Goal: Task Accomplishment & Management: Complete application form

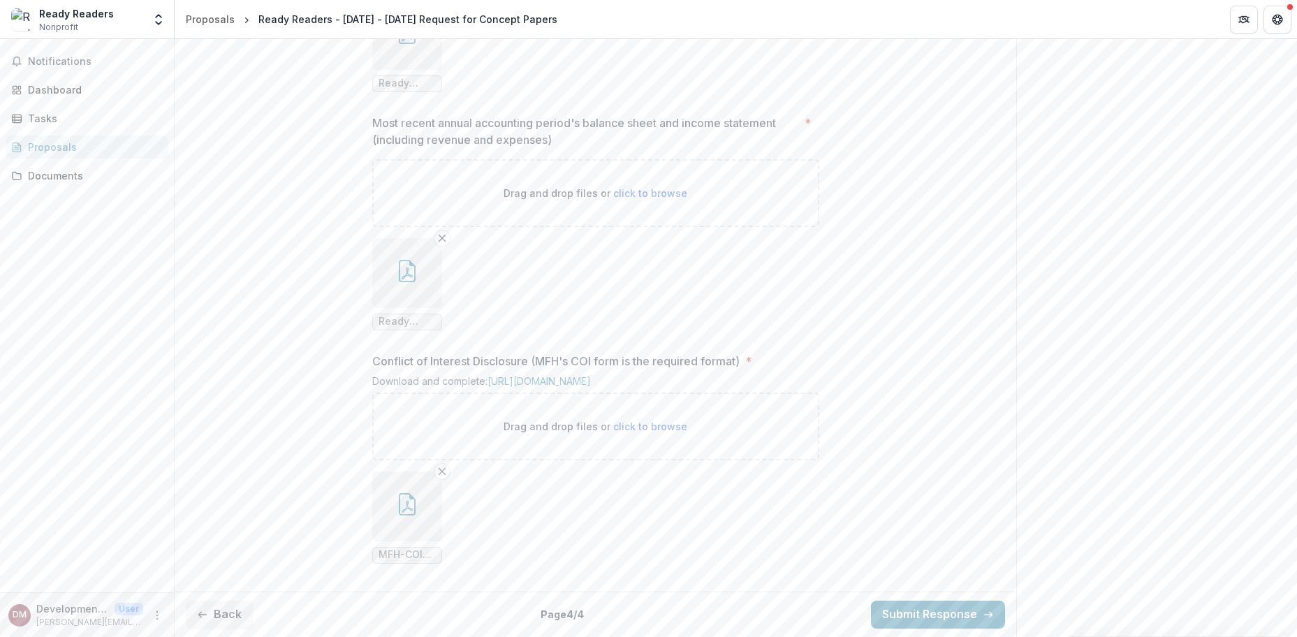
scroll to position [1259, 0]
click at [220, 614] on button "Back" at bounding box center [219, 615] width 67 height 28
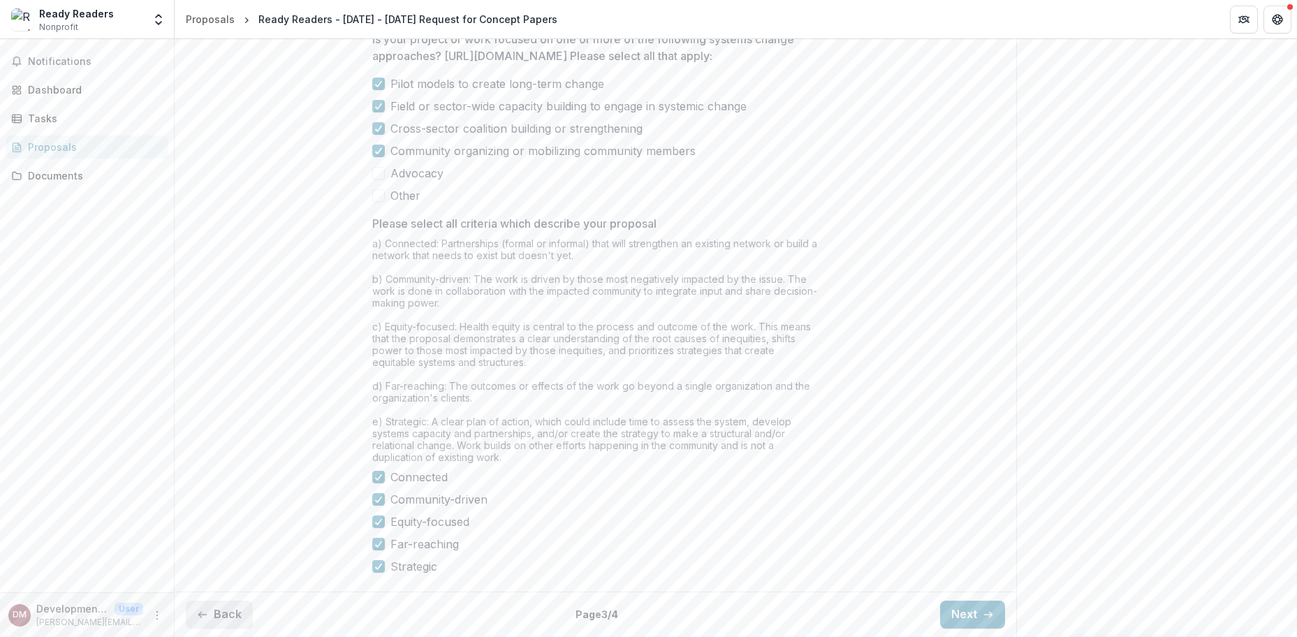
scroll to position [1148, 0]
click at [219, 614] on button "Back" at bounding box center [219, 615] width 67 height 28
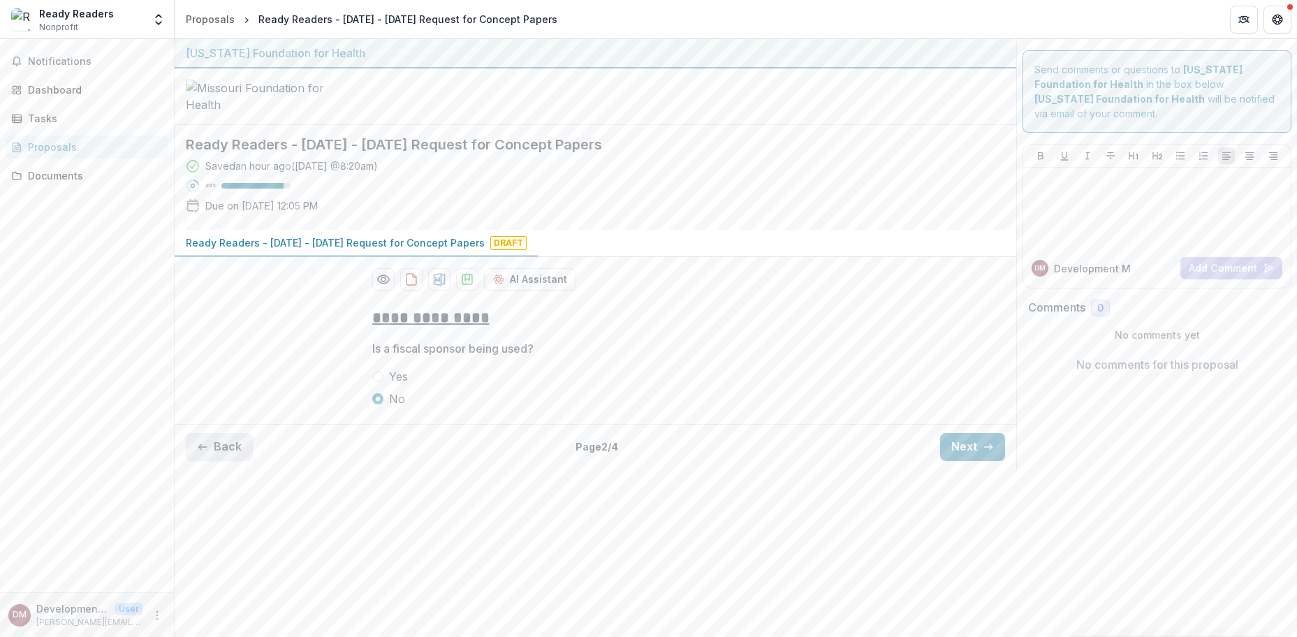
click at [222, 461] on button "Back" at bounding box center [219, 447] width 67 height 28
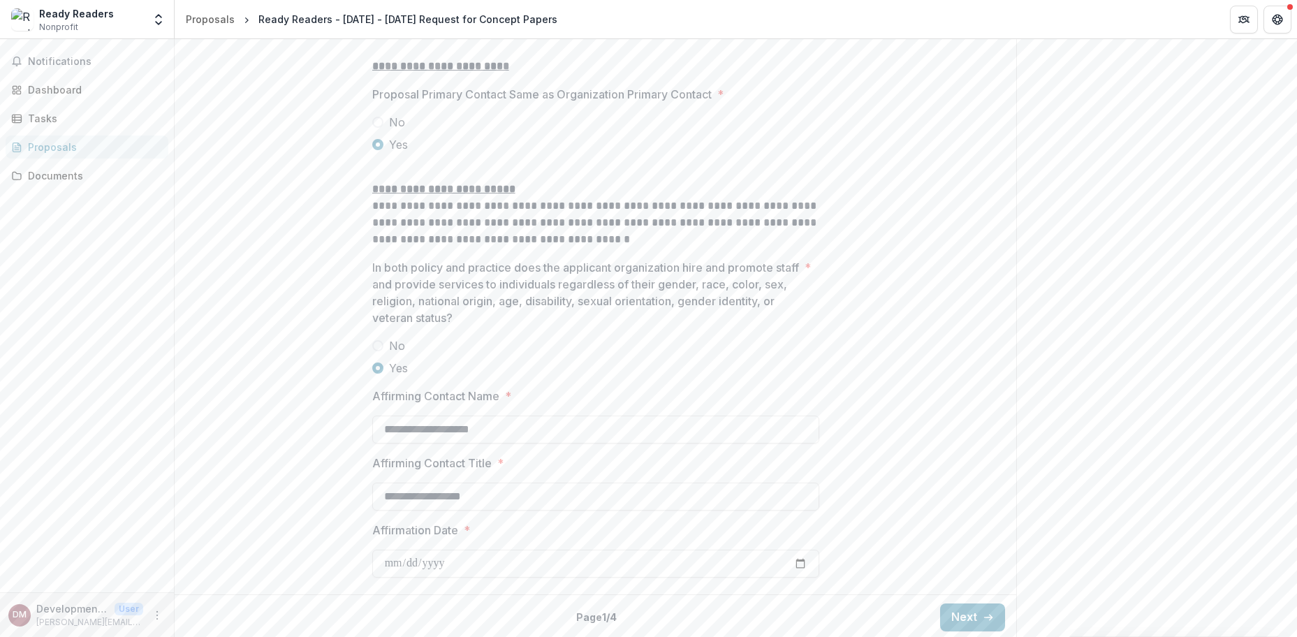
scroll to position [1820, 0]
click at [960, 615] on button "Next" at bounding box center [972, 615] width 65 height 28
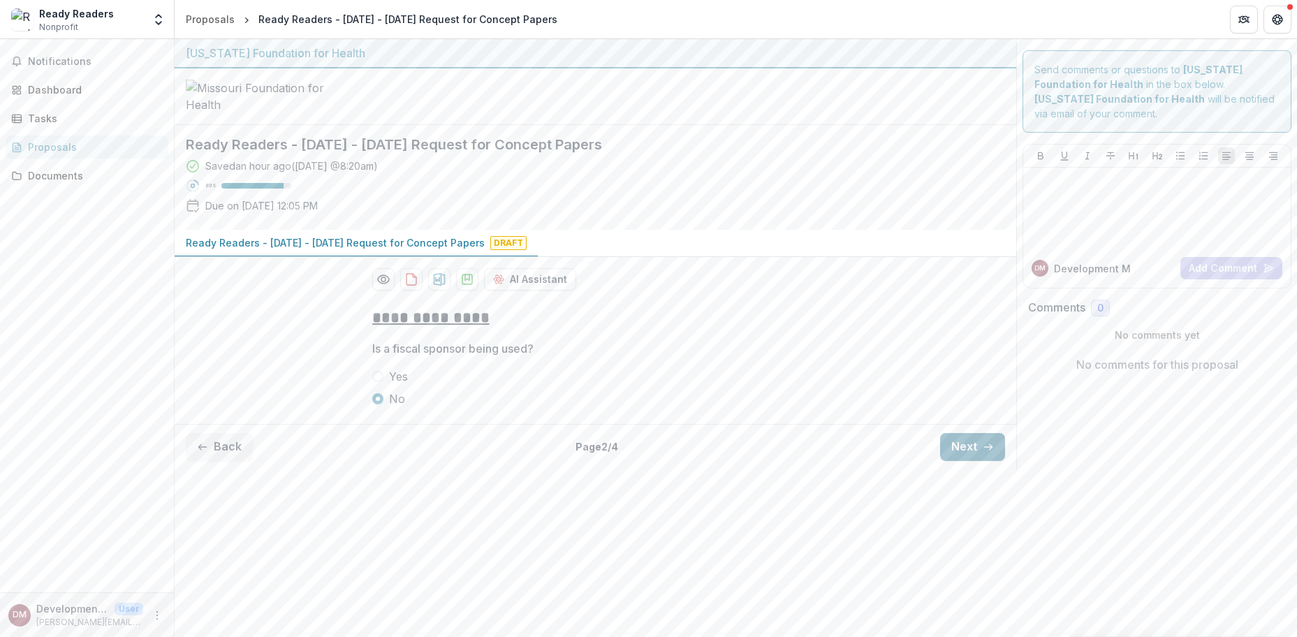
click at [973, 461] on button "Next" at bounding box center [972, 447] width 65 height 28
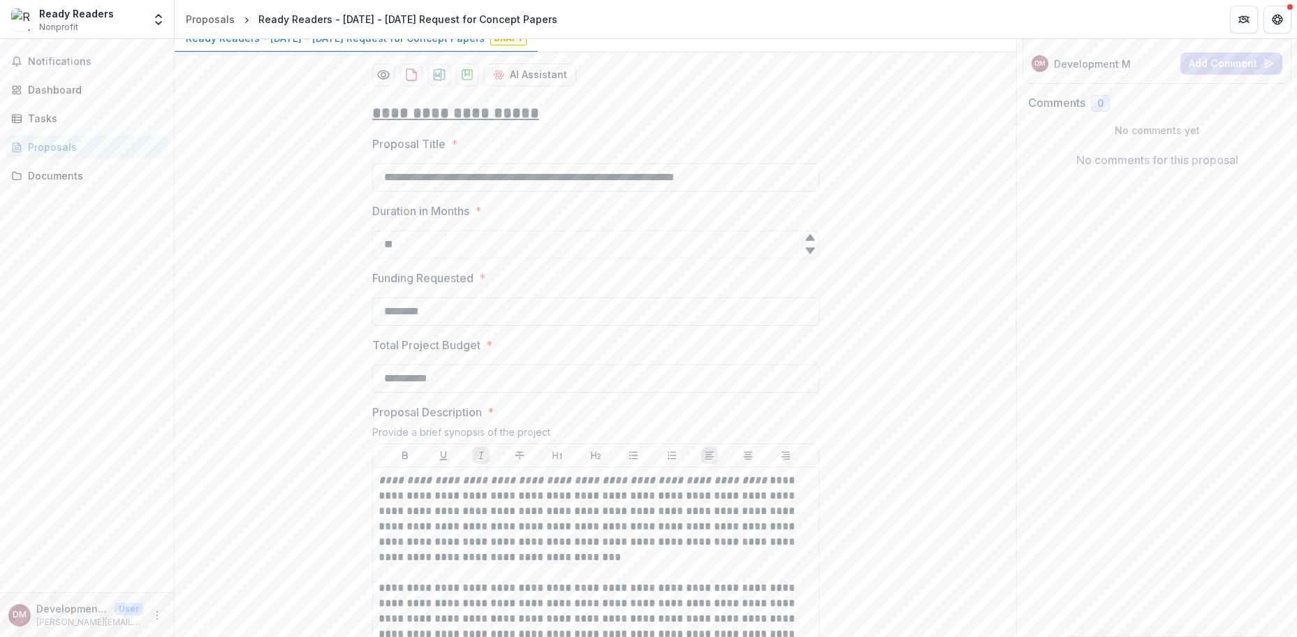
scroll to position [207, 0]
click at [416, 390] on input "**********" at bounding box center [595, 376] width 447 height 28
paste input
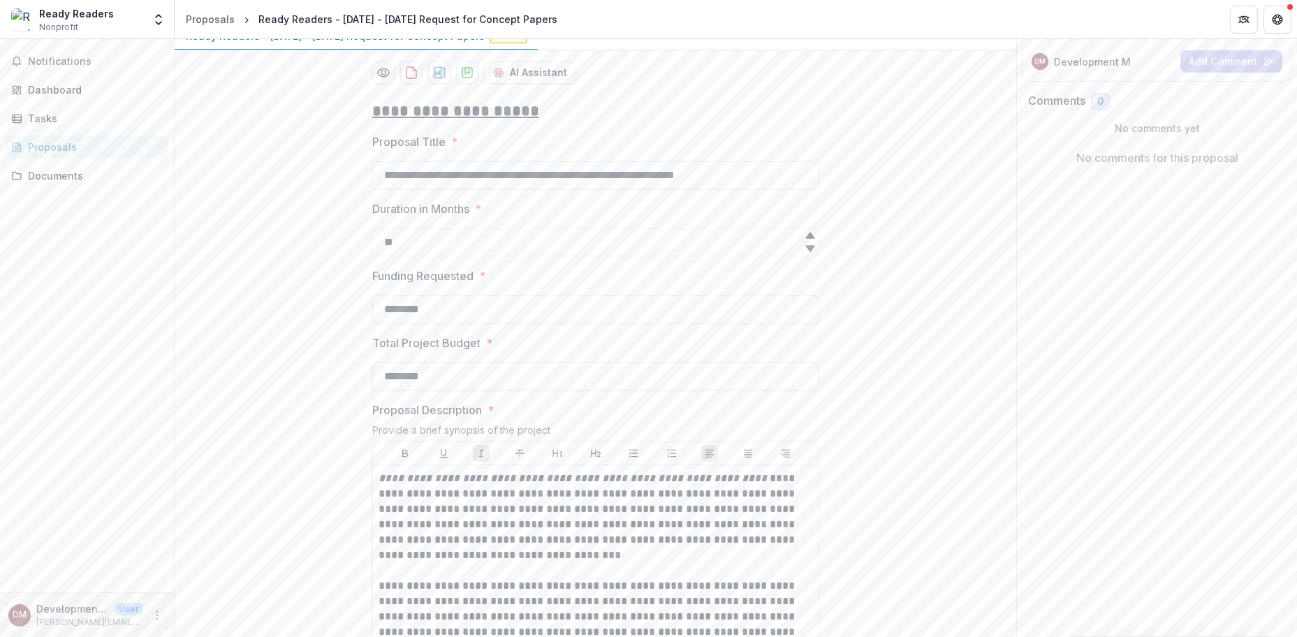
click at [460, 390] on input "********" at bounding box center [595, 376] width 447 height 28
type input "********"
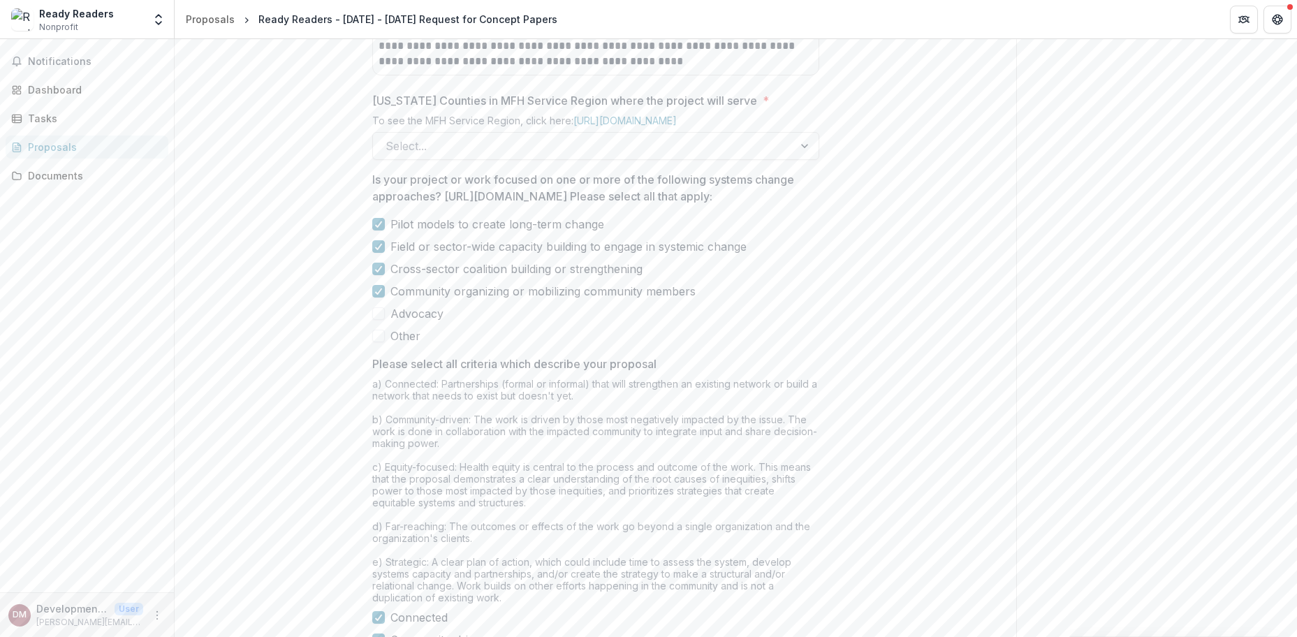
scroll to position [888, 0]
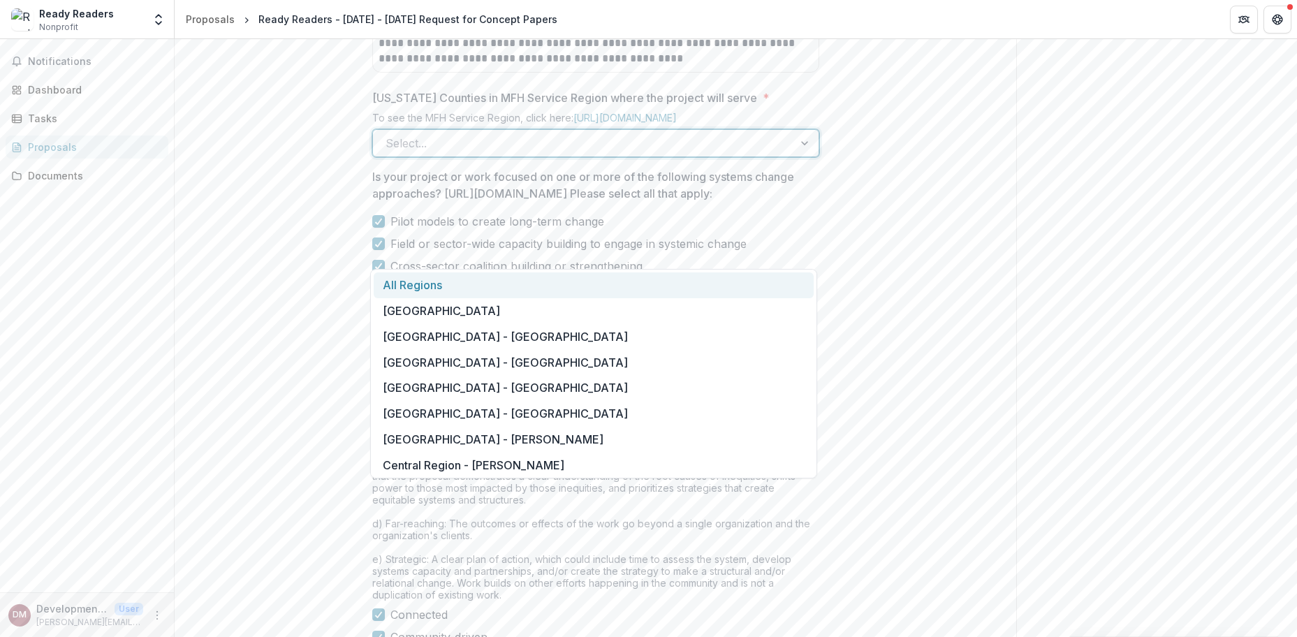
click at [763, 153] on div at bounding box center [582, 143] width 395 height 20
click at [441, 282] on div "All Regions" at bounding box center [594, 285] width 440 height 26
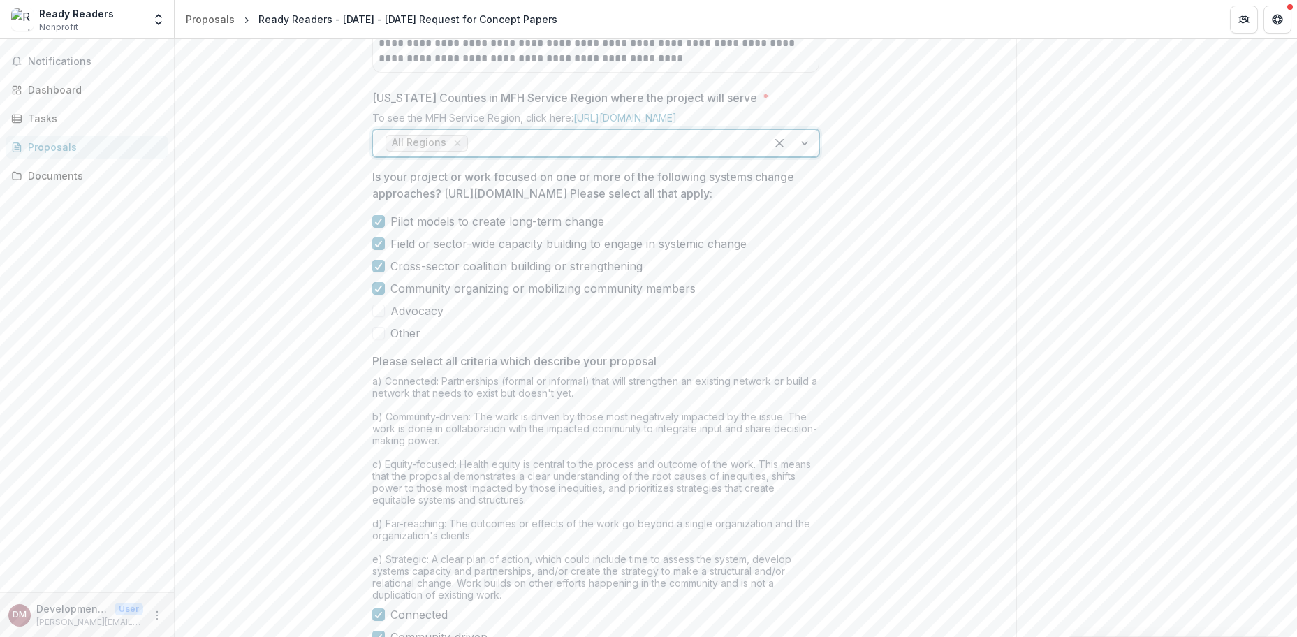
click at [881, 321] on div "**********" at bounding box center [596, 66] width 842 height 1315
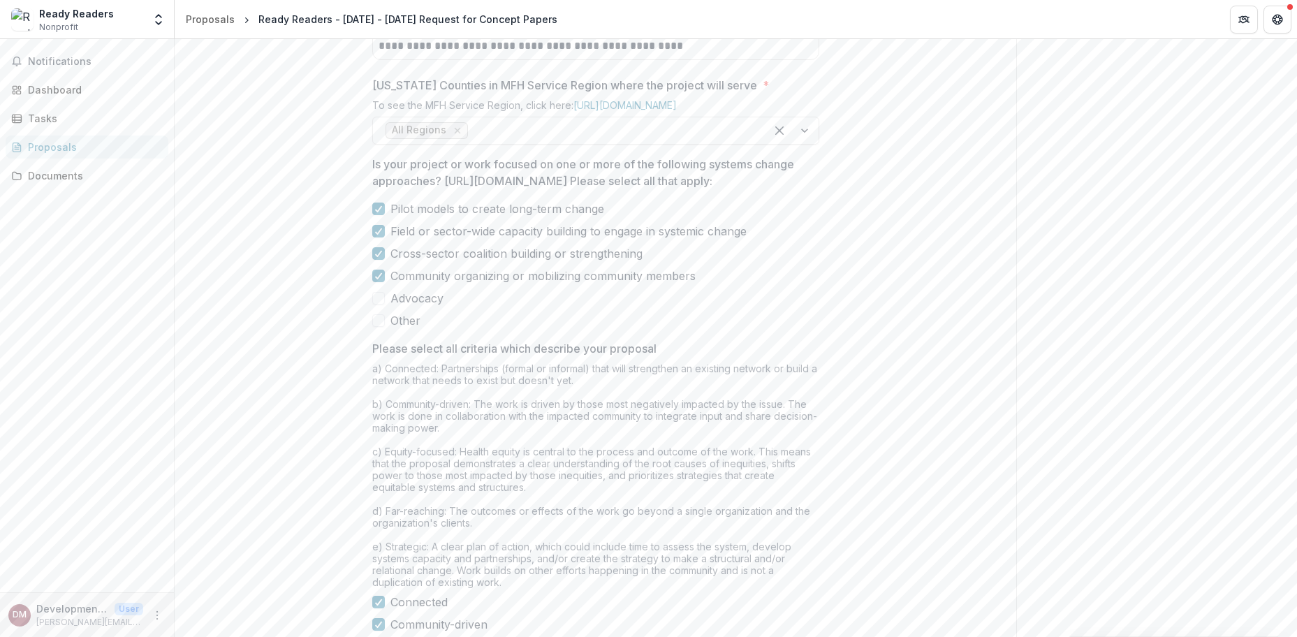
scroll to position [917, 0]
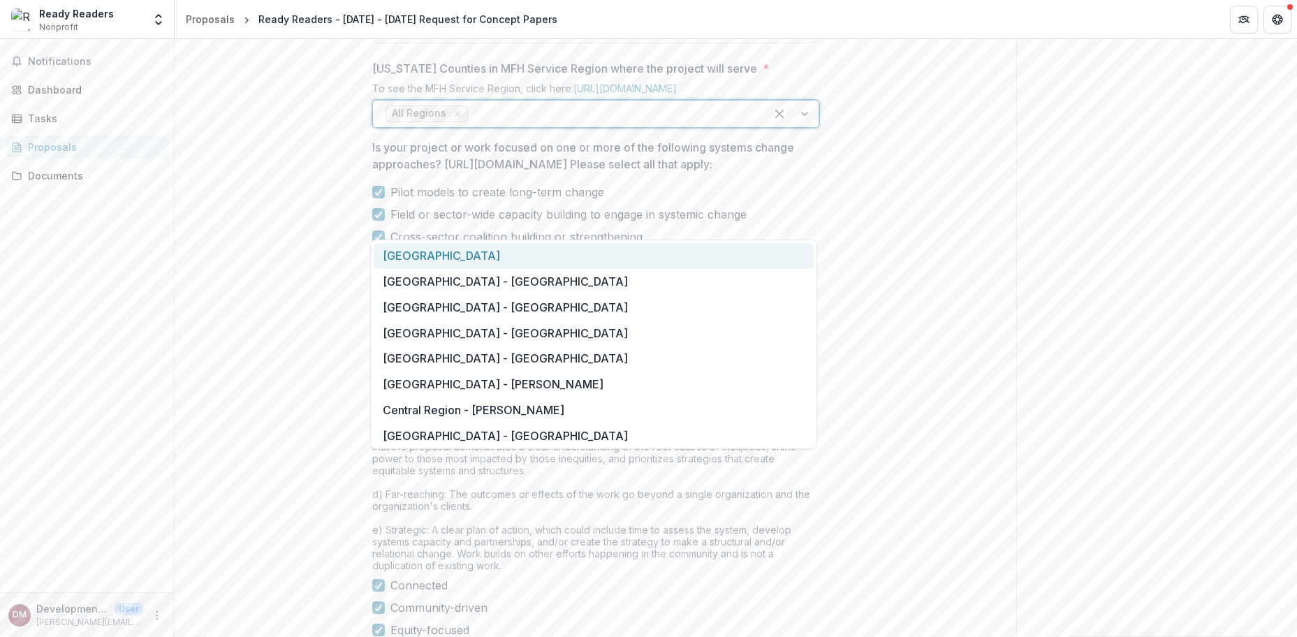
click at [677, 124] on div at bounding box center [612, 114] width 282 height 20
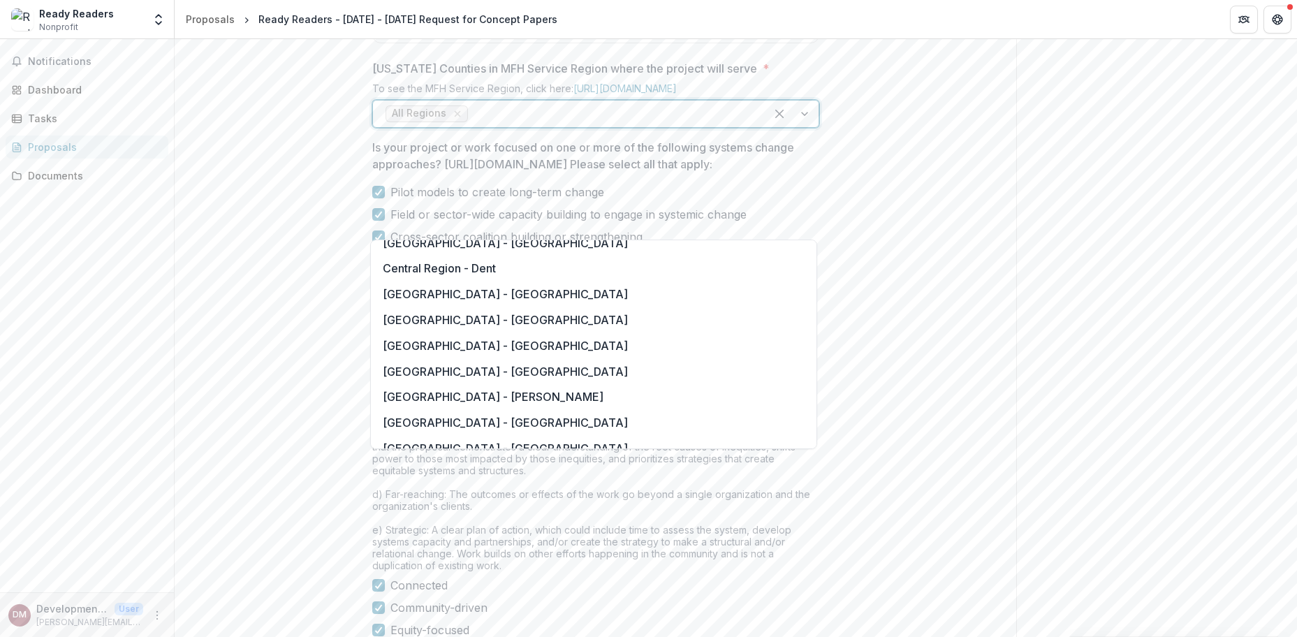
scroll to position [0, 0]
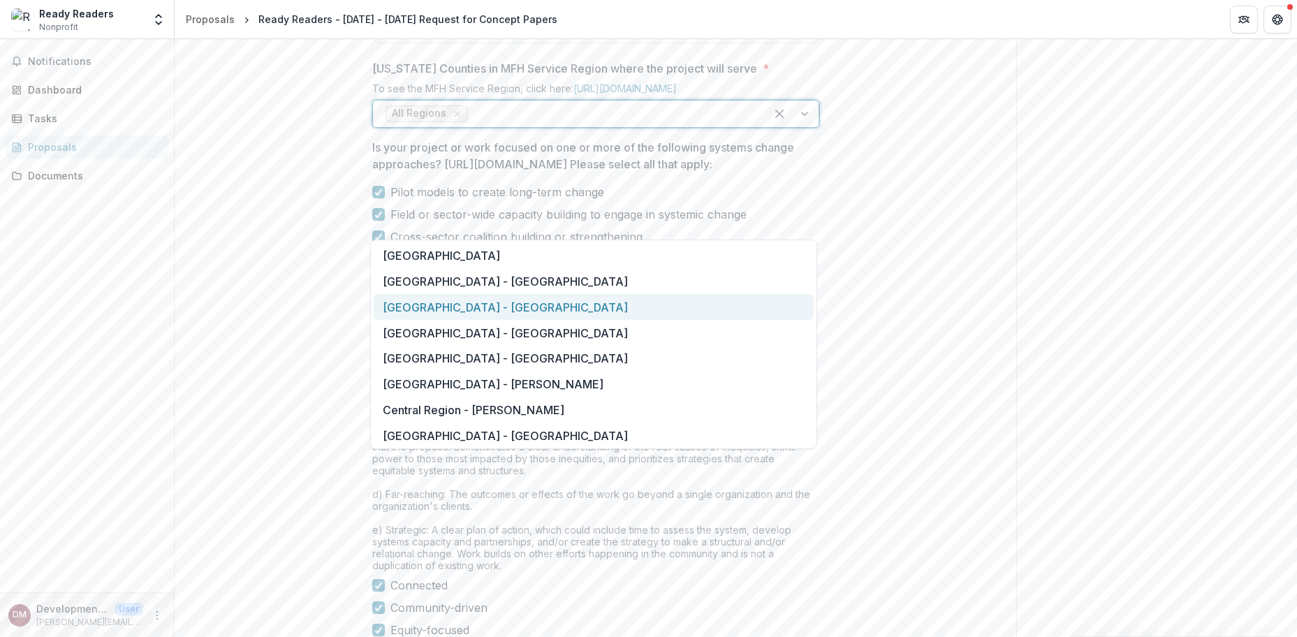
click at [912, 281] on div "**********" at bounding box center [596, 36] width 842 height 1315
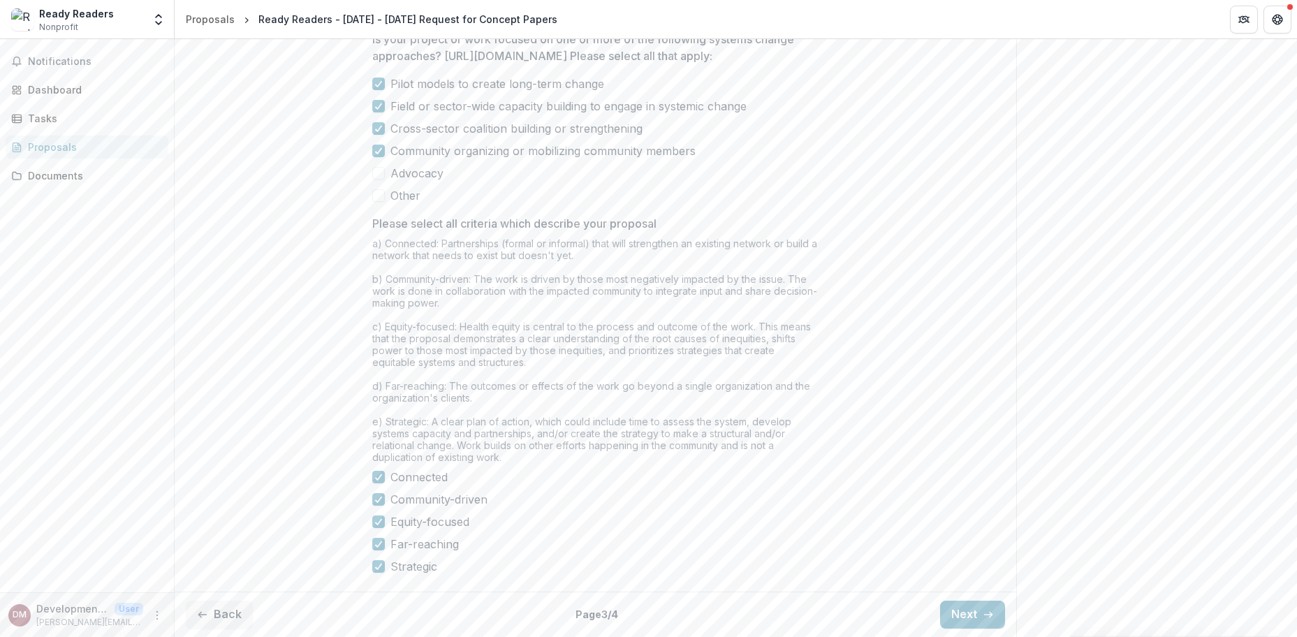
scroll to position [1148, 0]
click at [967, 612] on button "Next" at bounding box center [972, 615] width 65 height 28
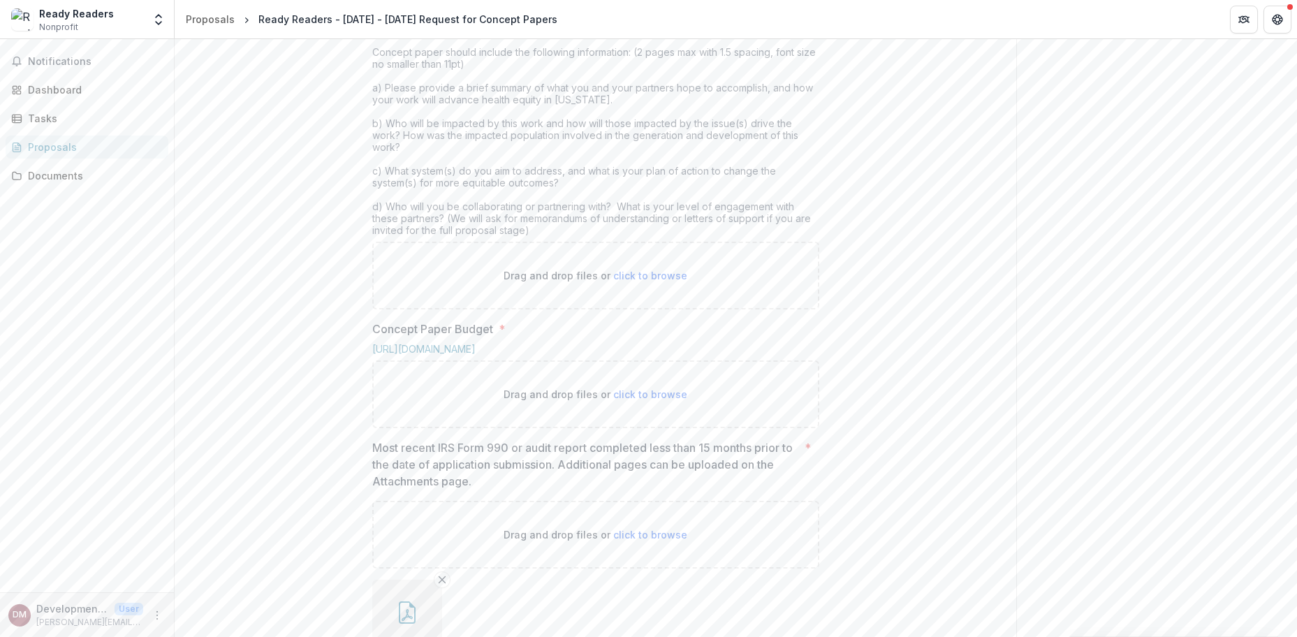
scroll to position [578, 0]
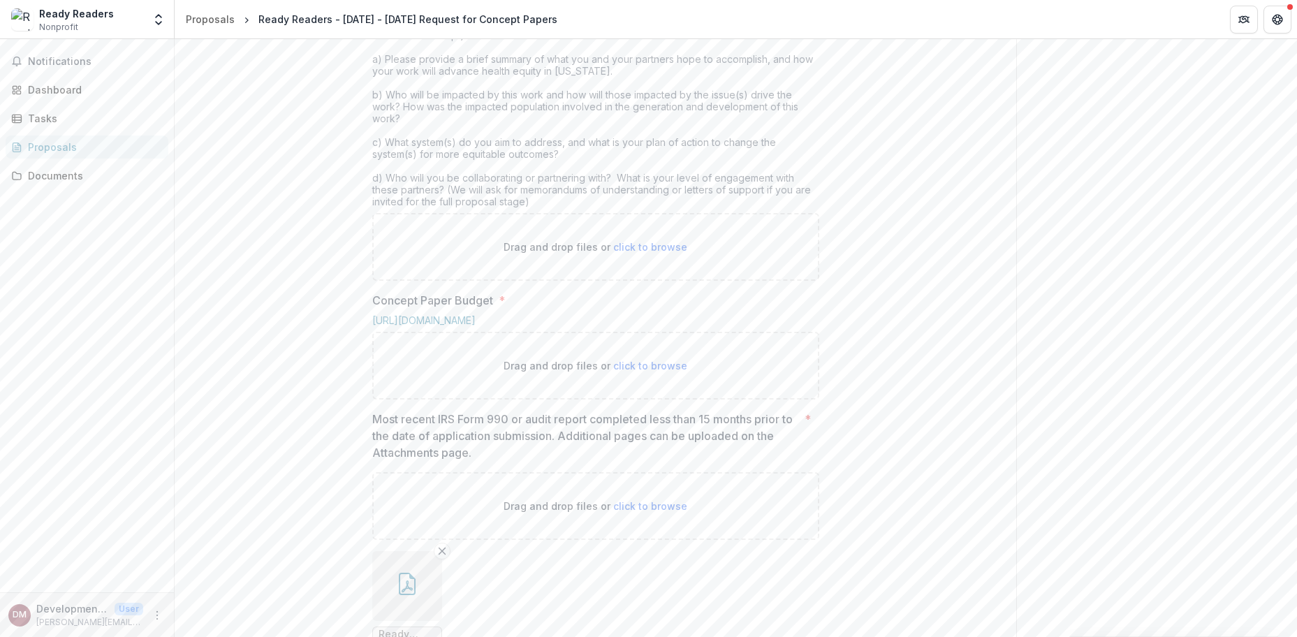
click at [634, 253] on span "click to browse" at bounding box center [650, 247] width 74 height 12
type input "**********"
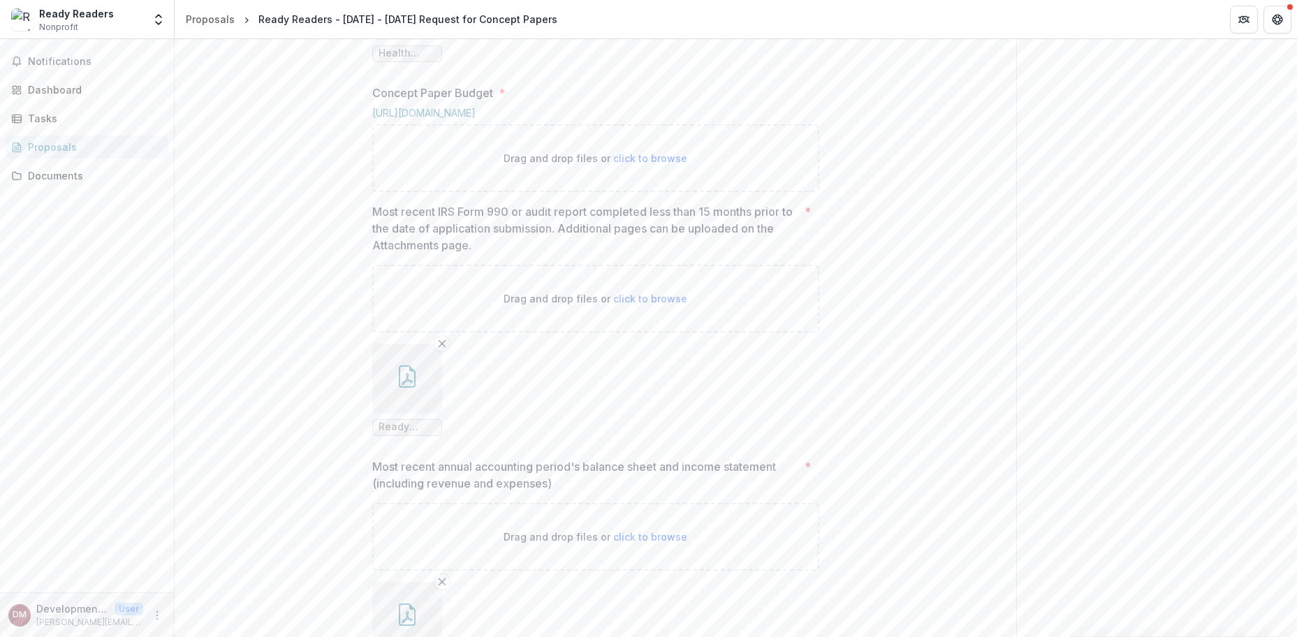
scroll to position [902, 0]
click at [647, 163] on span "click to browse" at bounding box center [650, 157] width 74 height 12
type input "**********"
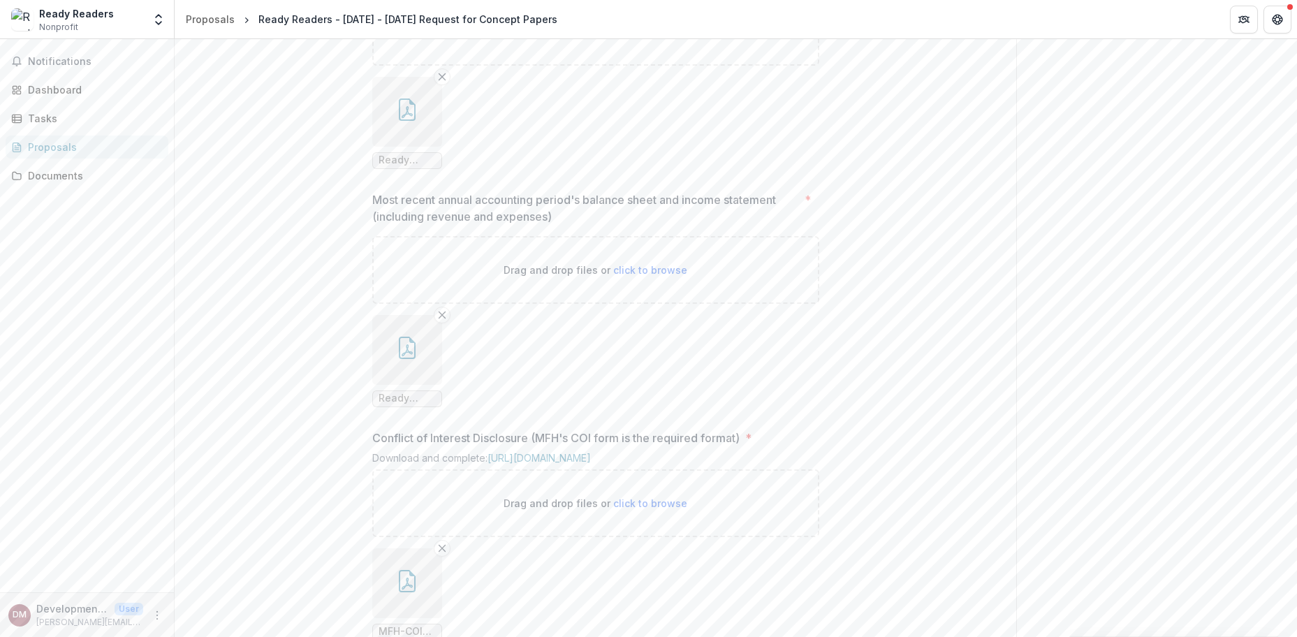
scroll to position [1488, 0]
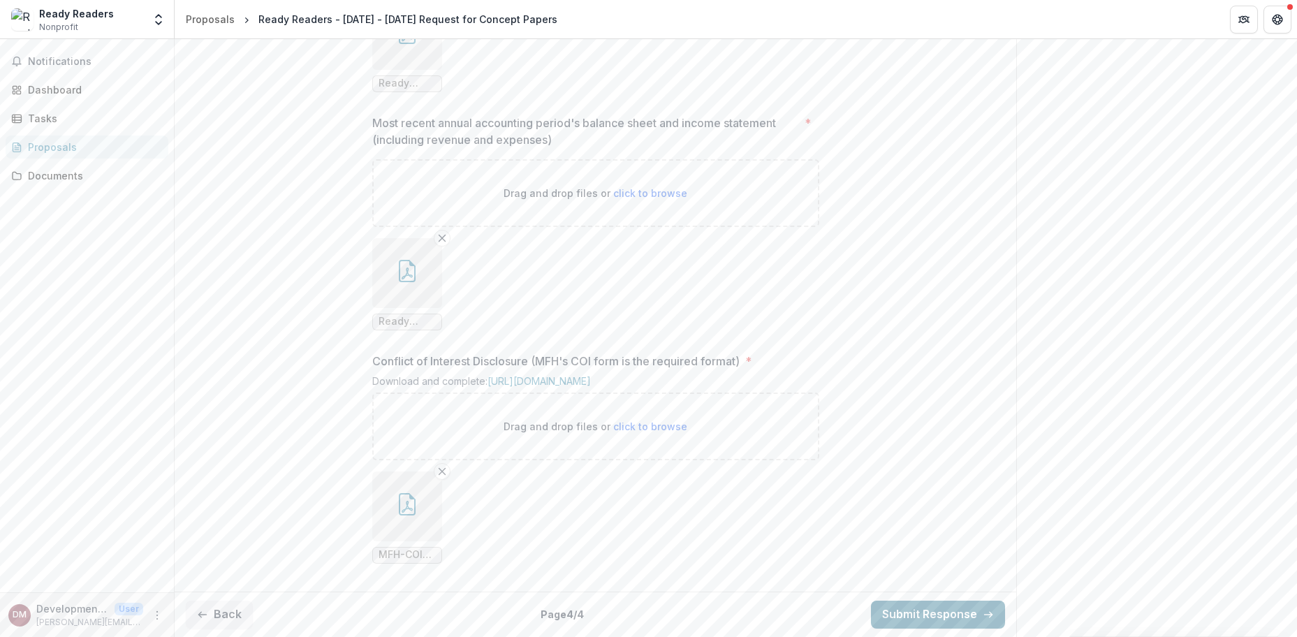
click at [932, 613] on button "Submit Response" at bounding box center [938, 615] width 134 height 28
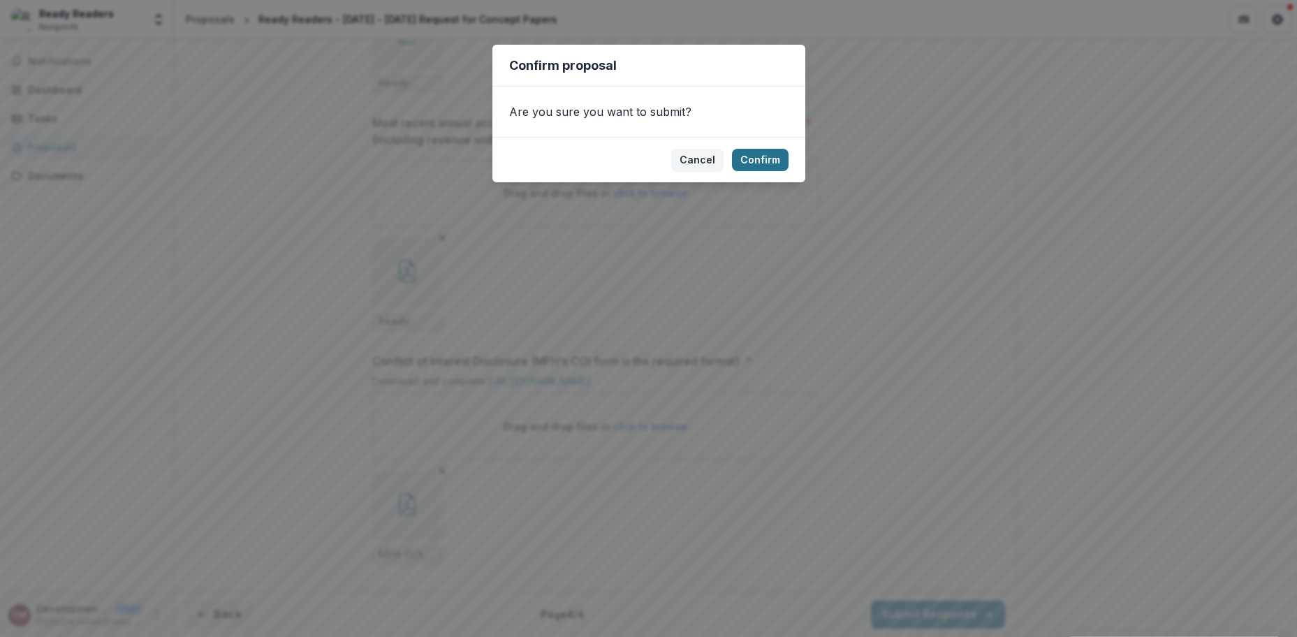
click at [760, 159] on button "Confirm" at bounding box center [760, 160] width 57 height 22
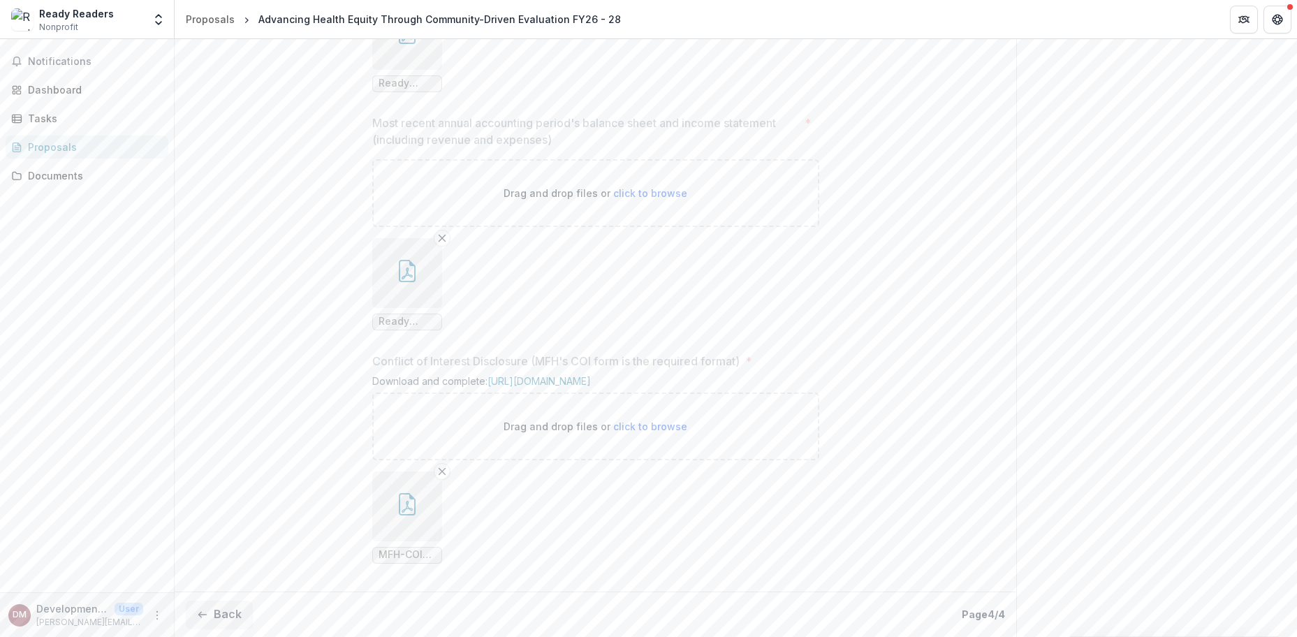
scroll to position [1533, 0]
click at [70, 61] on span "Notifications" at bounding box center [88, 62] width 121 height 12
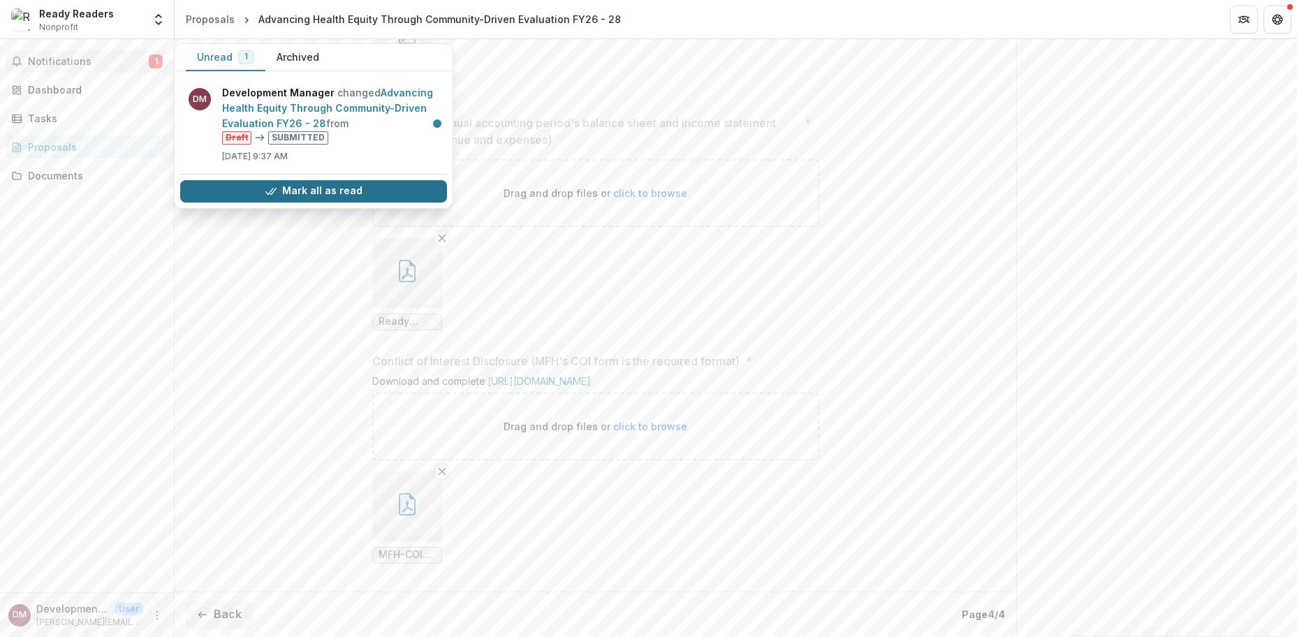
click at [323, 188] on button "Mark all as read" at bounding box center [313, 191] width 267 height 22
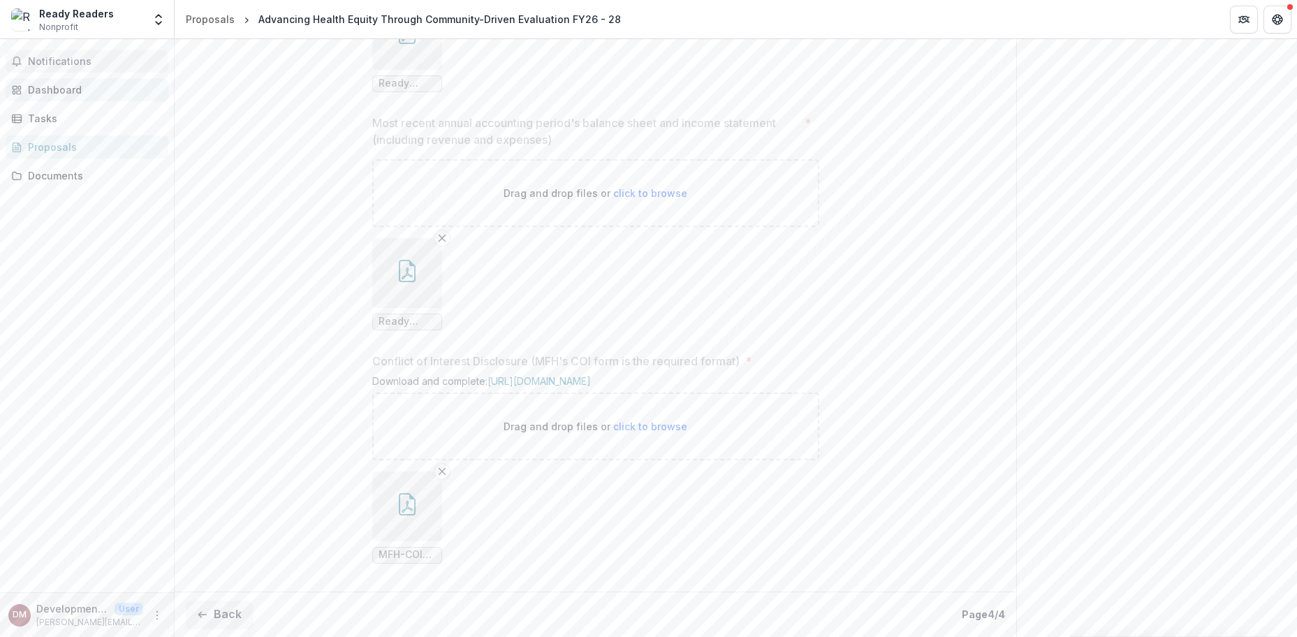
click at [64, 86] on div "Dashboard" at bounding box center [92, 89] width 129 height 15
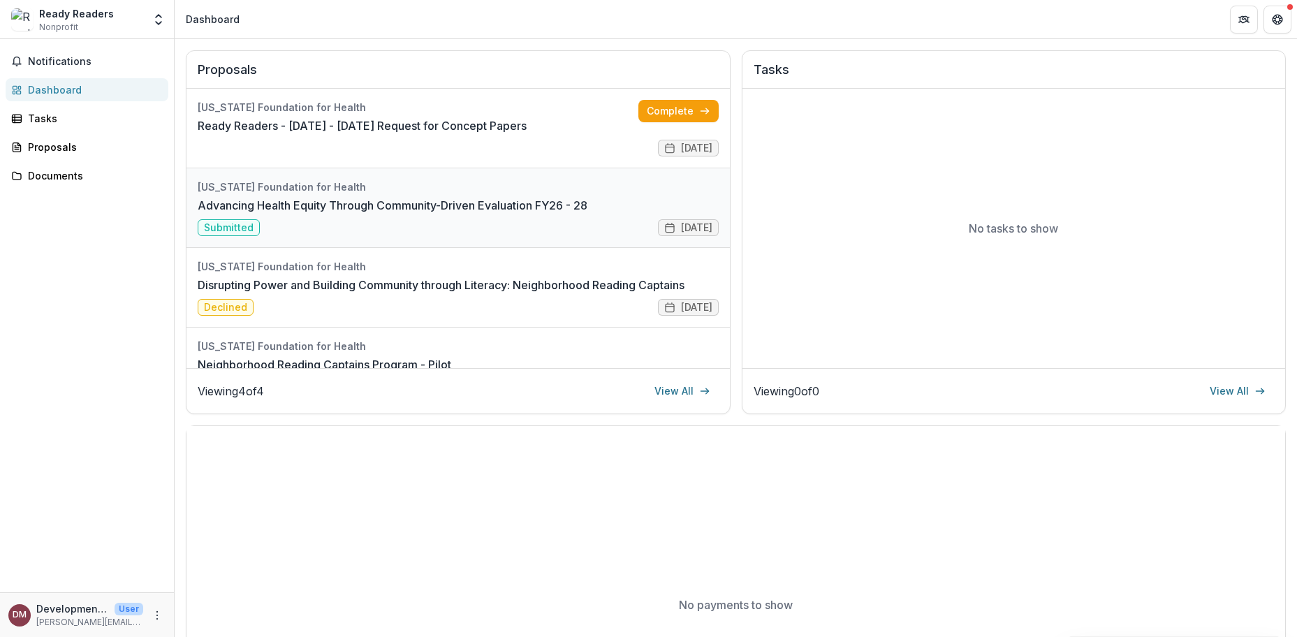
scroll to position [139, 0]
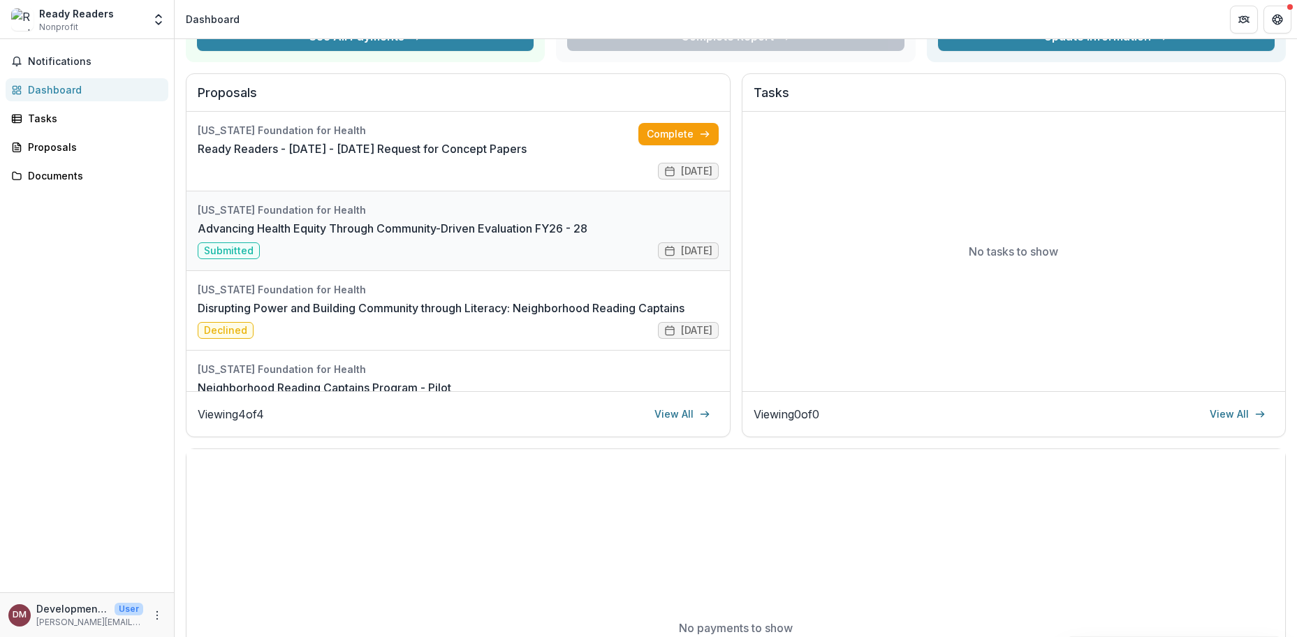
click at [455, 224] on link "Advancing Health Equity Through Community-Driven Evaluation FY26 - 28" at bounding box center [393, 228] width 390 height 17
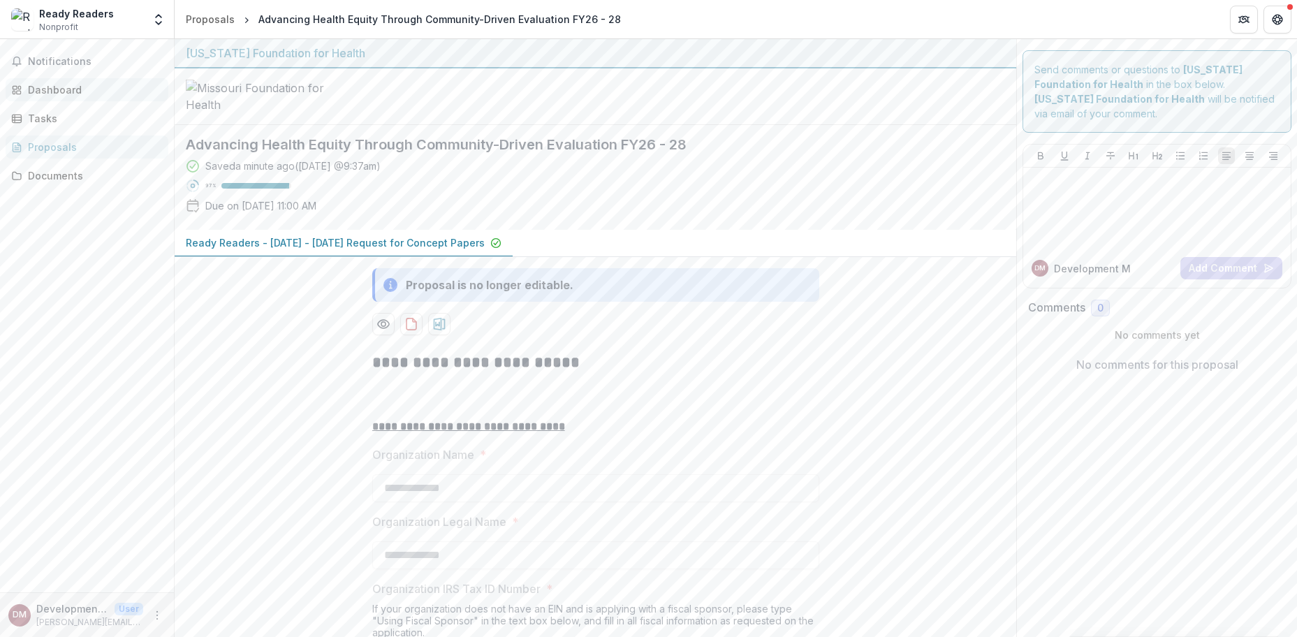
click at [55, 87] on div "Dashboard" at bounding box center [92, 89] width 129 height 15
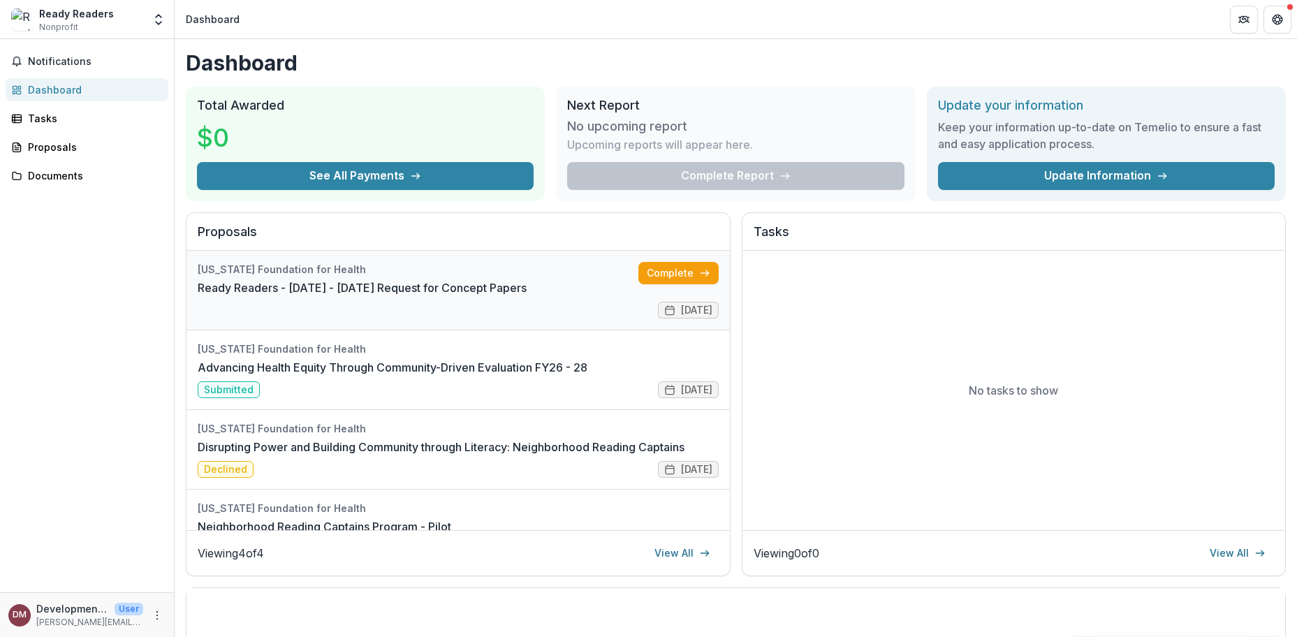
click at [459, 281] on link "Ready Readers - [DATE] - [DATE] Request for Concept Papers" at bounding box center [362, 287] width 329 height 17
click at [577, 365] on link "Advancing Health Equity Through Community-Driven Evaluation FY26 - 28" at bounding box center [393, 367] width 390 height 17
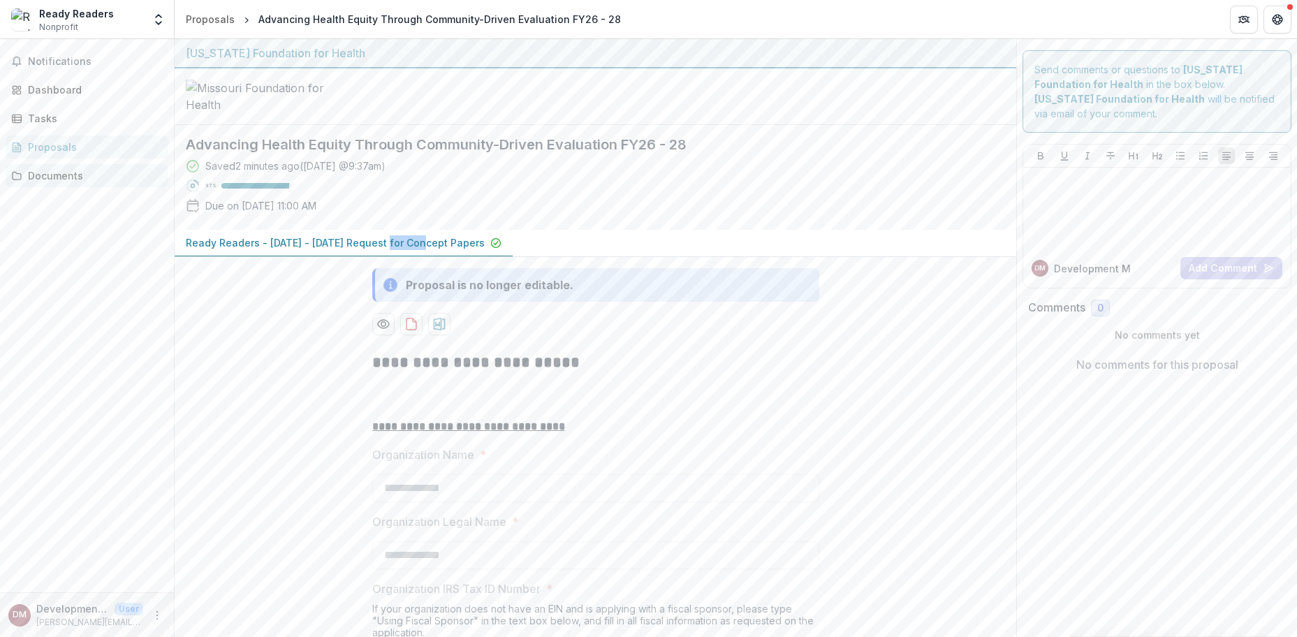
click at [61, 178] on div "Documents" at bounding box center [92, 175] width 129 height 15
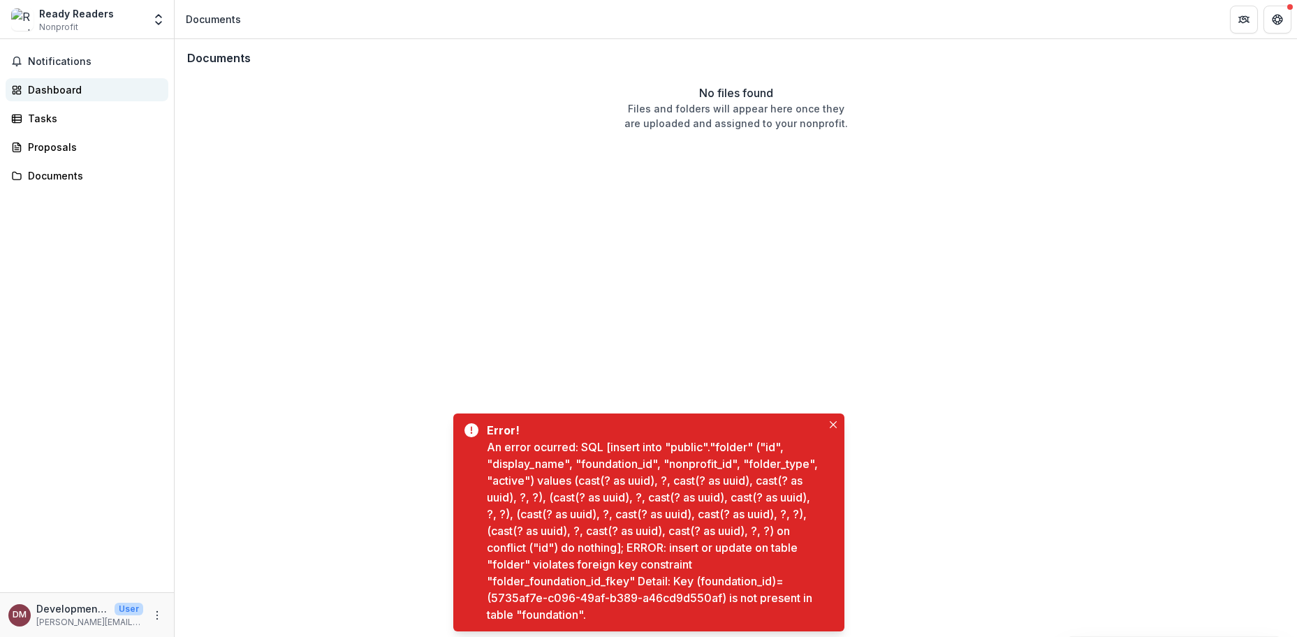
click at [47, 85] on div "Dashboard" at bounding box center [92, 89] width 129 height 15
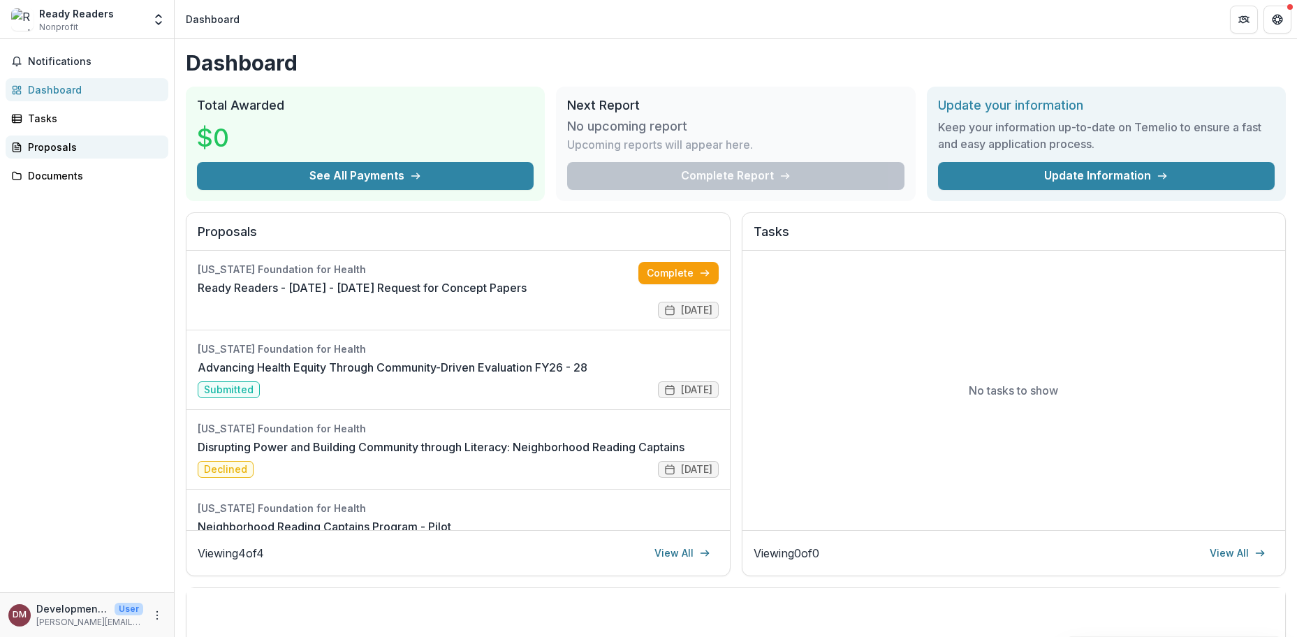
click at [43, 148] on div "Proposals" at bounding box center [92, 147] width 129 height 15
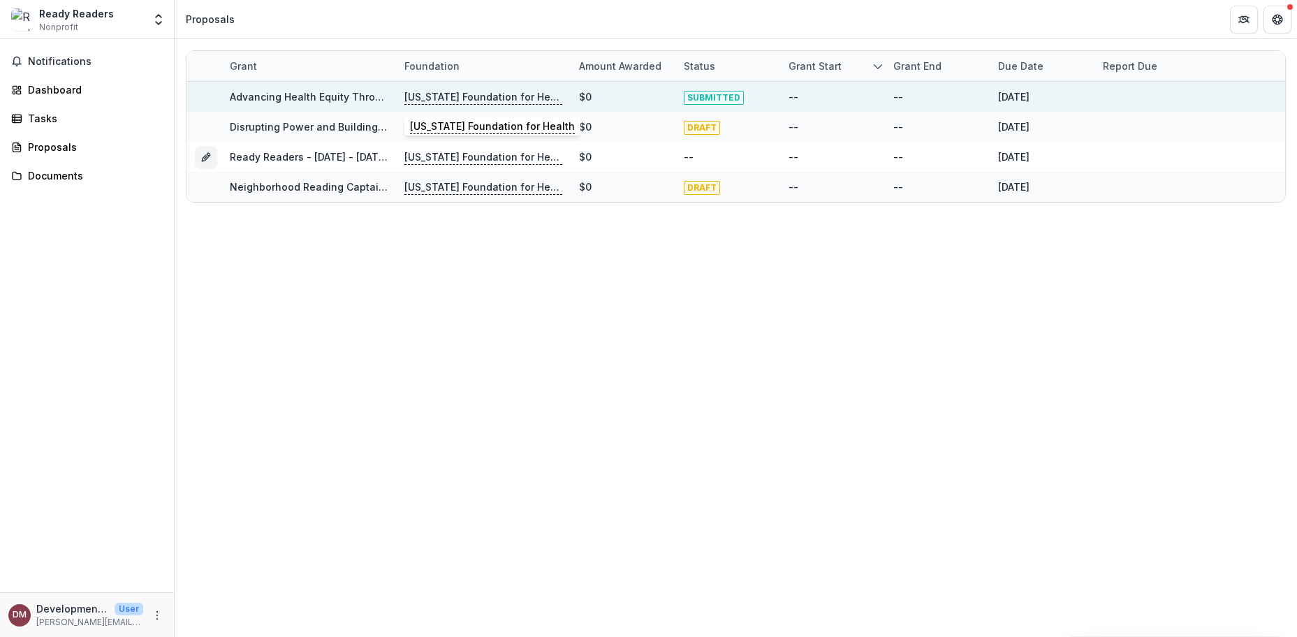
click at [457, 96] on p "[US_STATE] Foundation for Health" at bounding box center [483, 96] width 158 height 15
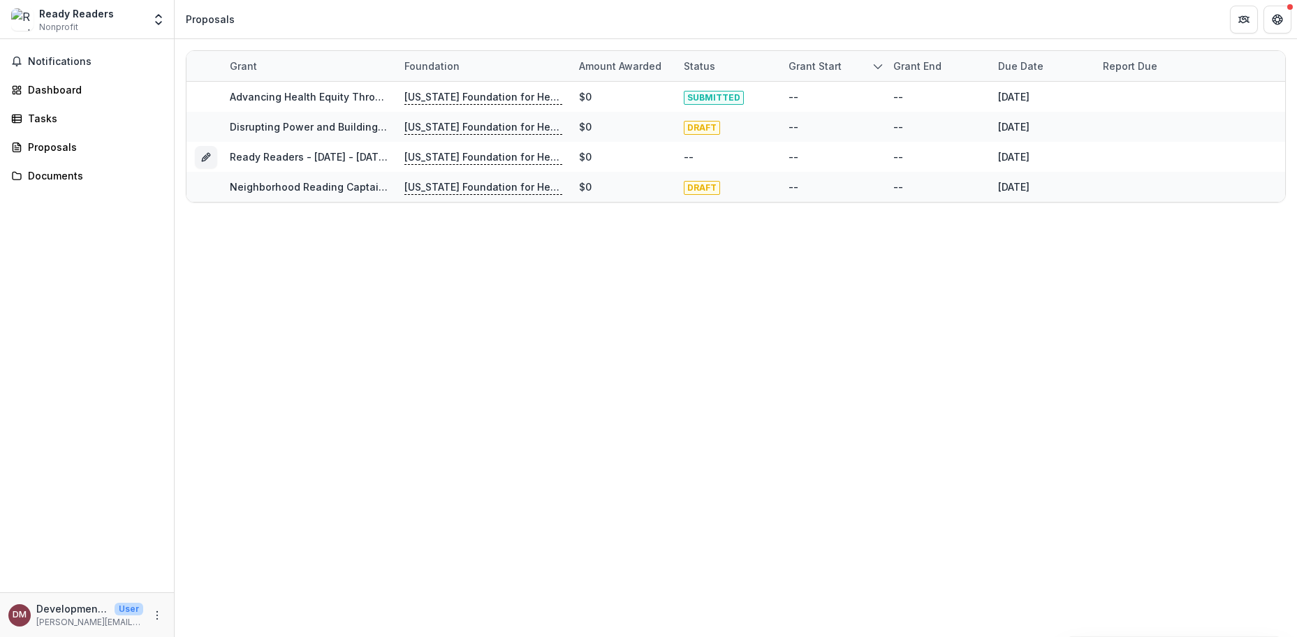
click at [563, 37] on header "Proposals" at bounding box center [736, 19] width 1122 height 38
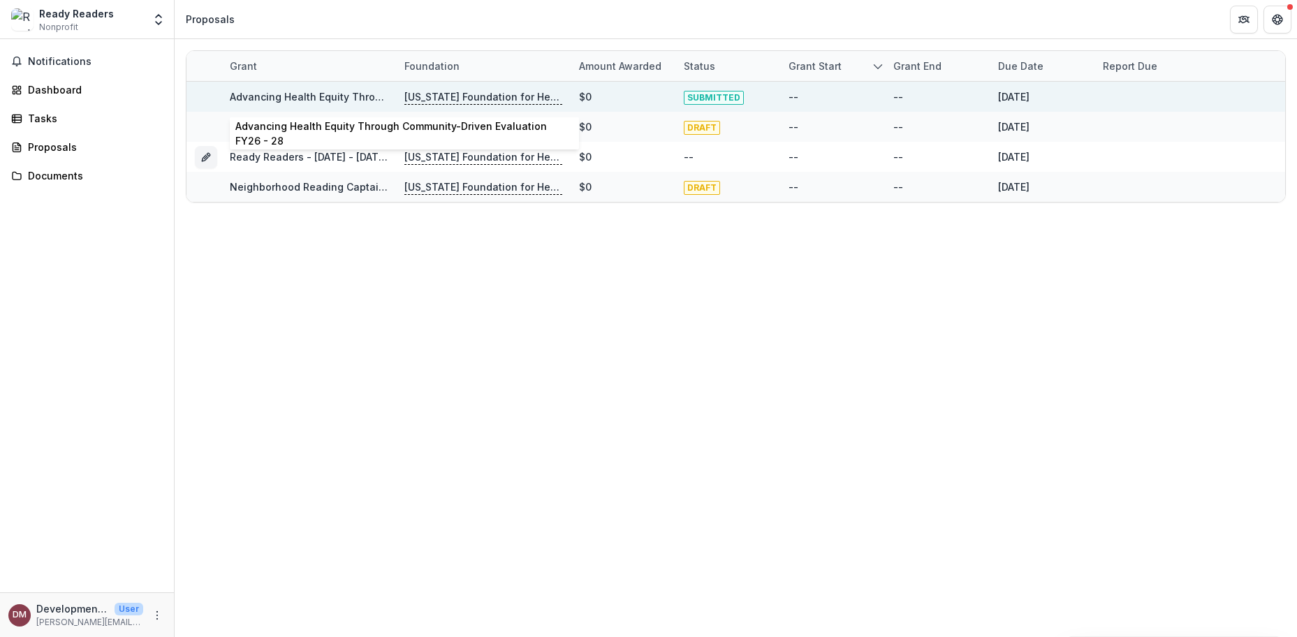
click at [319, 95] on link "Advancing Health Equity Through Community-Driven Evaluation FY26 - 28" at bounding box center [411, 97] width 362 height 12
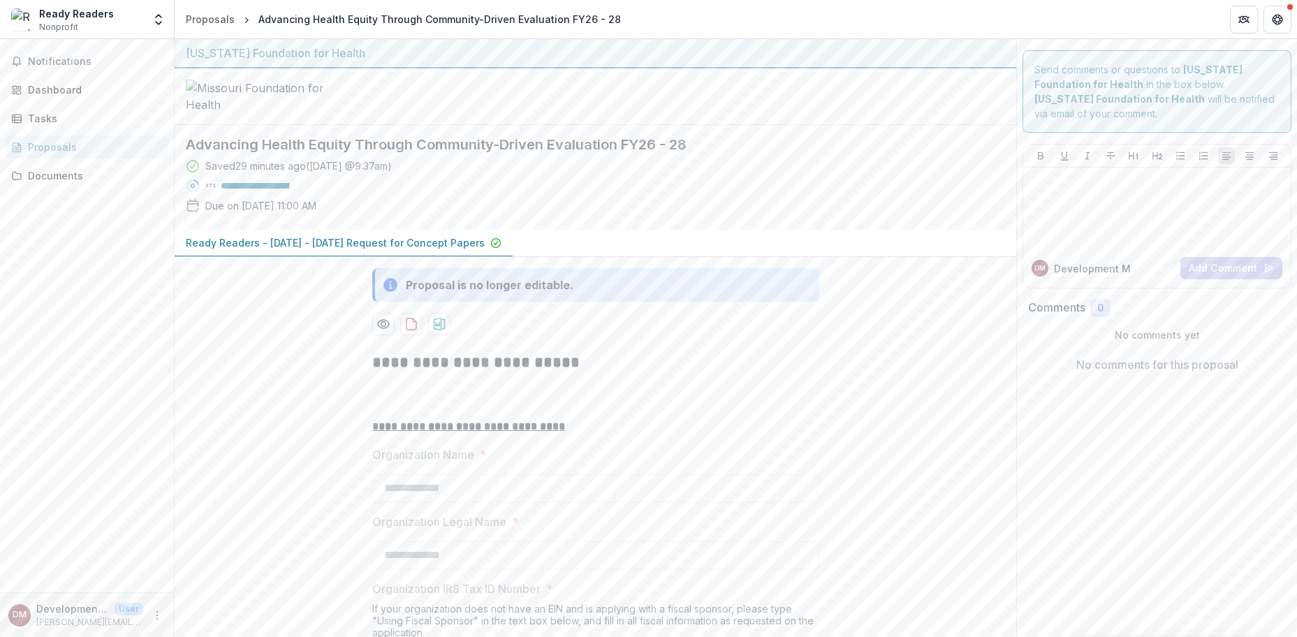
click at [85, 612] on p "Development Manager" at bounding box center [72, 608] width 73 height 15
click at [159, 617] on icon "More" at bounding box center [157, 615] width 11 height 11
click at [203, 607] on button "Logout" at bounding box center [249, 608] width 149 height 23
